Goal: Task Accomplishment & Management: Manage account settings

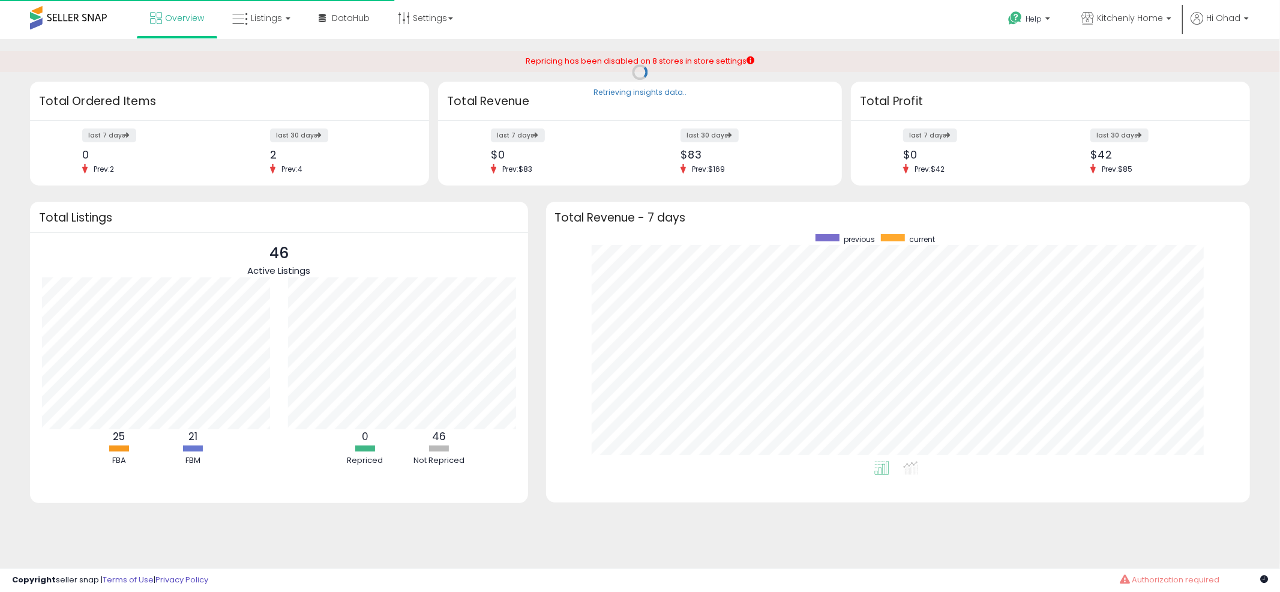
scroll to position [226, 680]
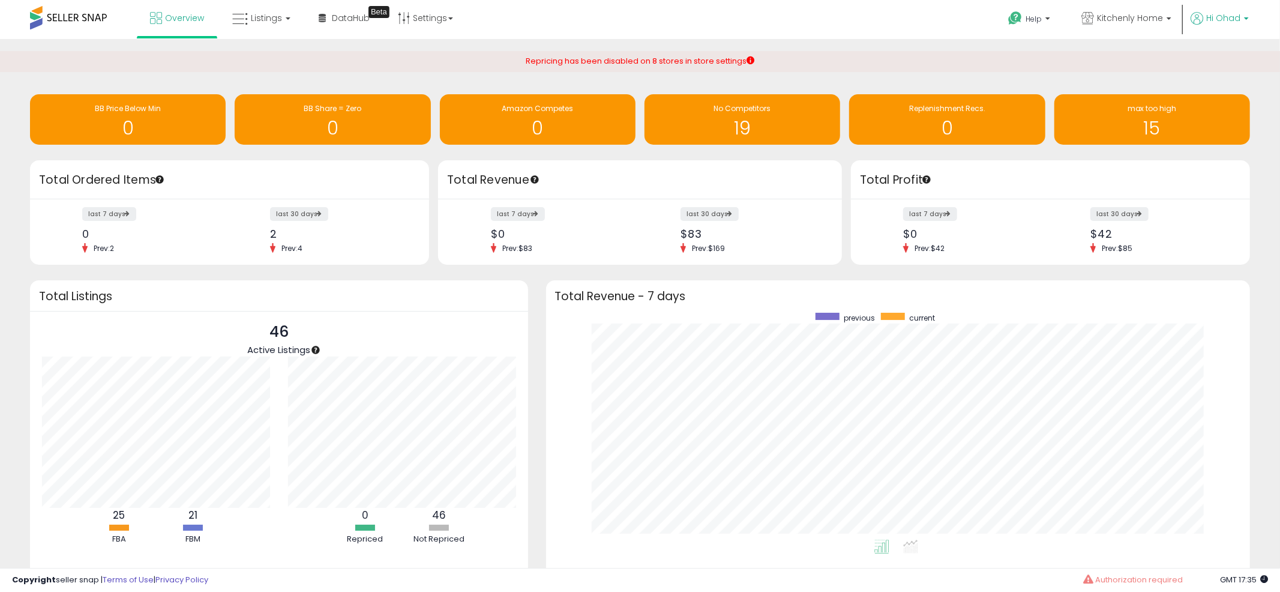
click at [1214, 19] on span "Hi Ohad" at bounding box center [1223, 18] width 34 height 12
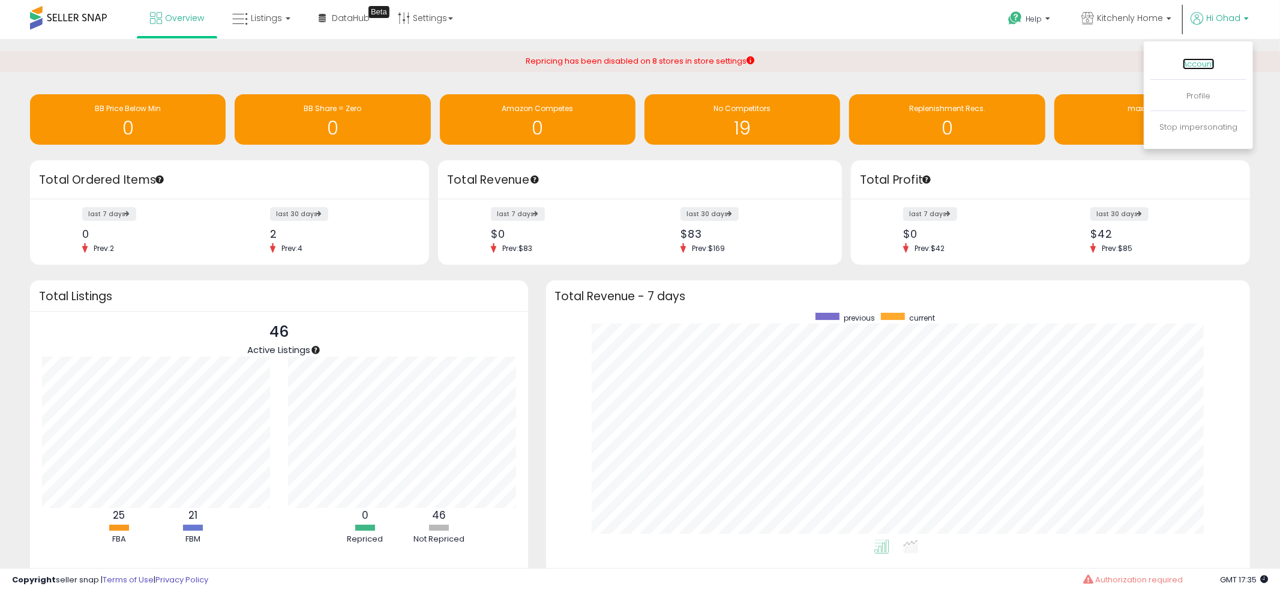
click at [1204, 62] on link "Account" at bounding box center [1198, 63] width 32 height 11
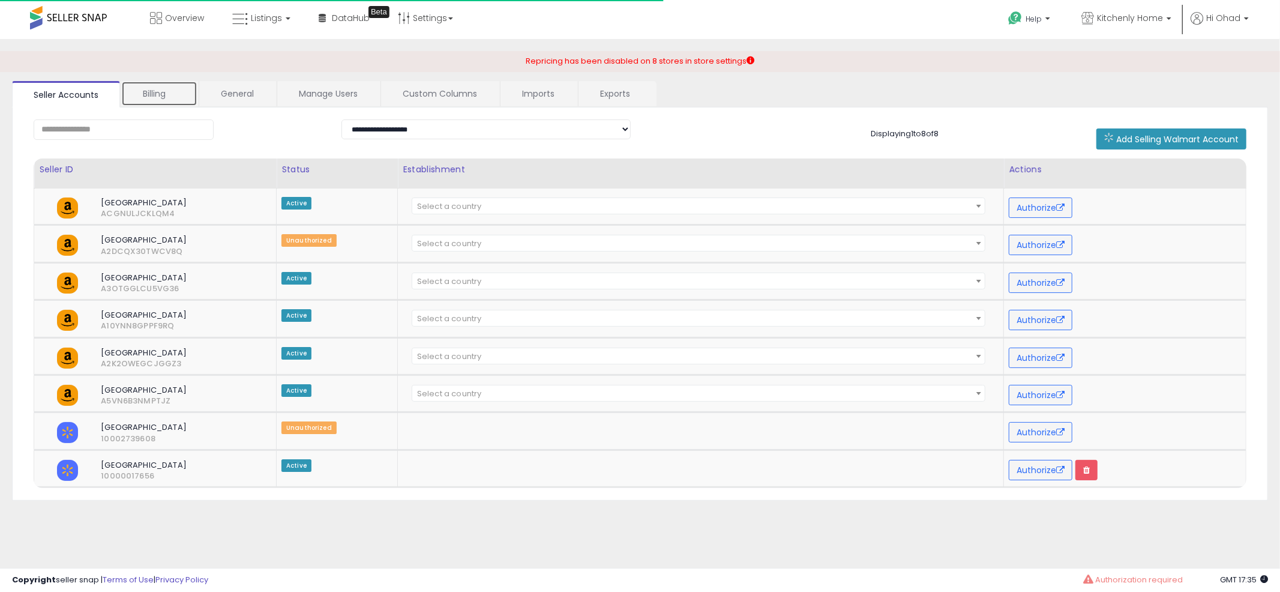
click at [152, 93] on link "Billing" at bounding box center [159, 93] width 76 height 25
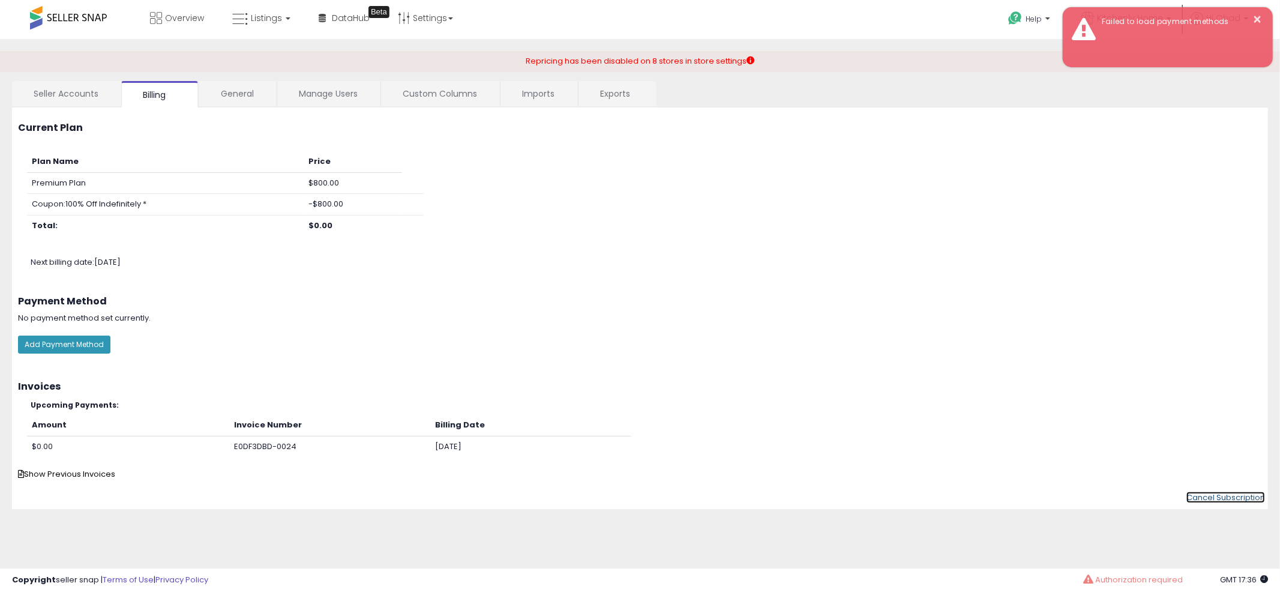
click at [1212, 496] on link "Cancel Subscription" at bounding box center [1225, 496] width 79 height 11
